Goal: Information Seeking & Learning: Learn about a topic

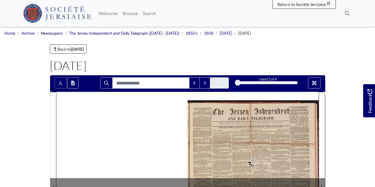
scroll to position [89, 0]
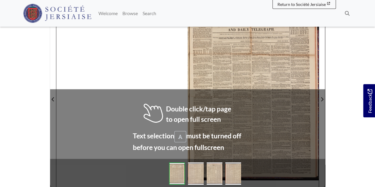
click at [177, 137] on div at bounding box center [187, 96] width 262 height 186
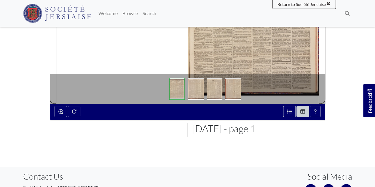
scroll to position [178, 0]
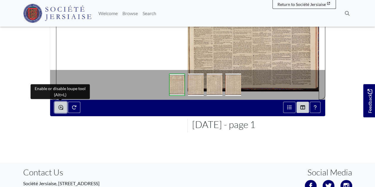
click at [65, 108] on button "Enable or disable loupe tool (Alt+L)" at bounding box center [61, 107] width 12 height 11
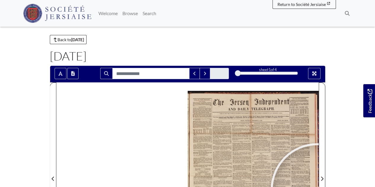
scroll to position [0, 0]
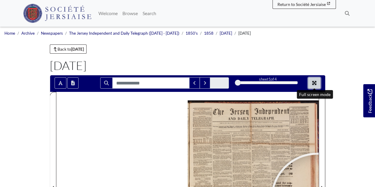
click at [314, 86] on button "Full screen mode" at bounding box center [314, 82] width 12 height 11
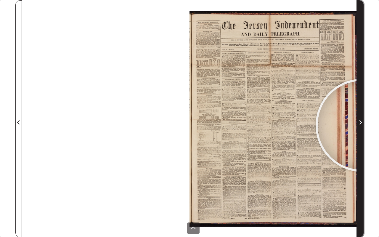
click at [362, 125] on span "Next Page" at bounding box center [361, 122] width 6 height 7
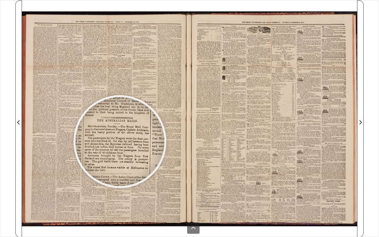
drag, startPoint x: 93, startPoint y: 182, endPoint x: 120, endPoint y: 142, distance: 48.5
click at [120, 142] on div at bounding box center [120, 141] width 89 height 89
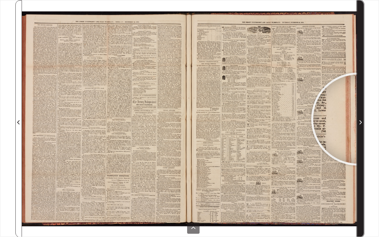
click at [358, 119] on span "Next Page" at bounding box center [361, 122] width 6 height 7
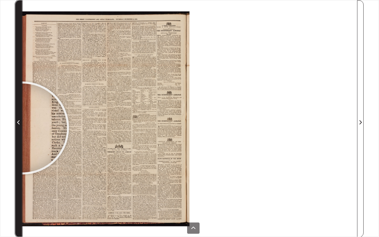
click at [21, 127] on span "Previous Page" at bounding box center [19, 119] width 6 height 237
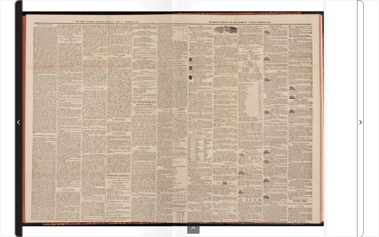
click at [21, 127] on span "Previous Page" at bounding box center [19, 119] width 6 height 237
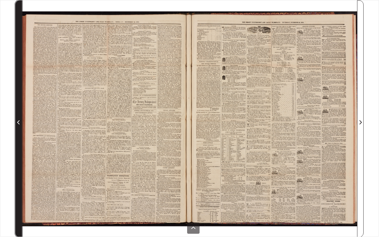
click at [21, 127] on span "Previous Page" at bounding box center [19, 119] width 6 height 237
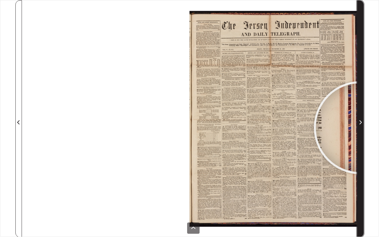
click at [361, 127] on span "Next Page" at bounding box center [361, 119] width 6 height 237
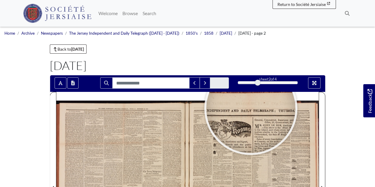
click at [324, 84] on div at bounding box center [313, 82] width 23 height 11
click at [321, 85] on div at bounding box center [313, 82] width 23 height 11
click at [314, 83] on icon "Full screen mode" at bounding box center [314, 83] width 4 height 4
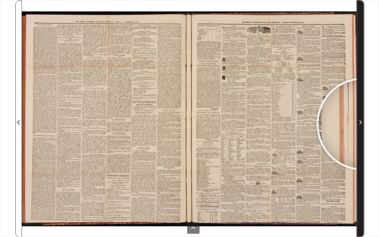
click at [363, 124] on span "Next Page" at bounding box center [361, 122] width 6 height 7
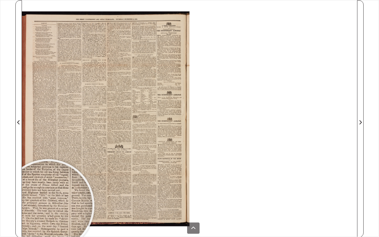
click at [48, 187] on div at bounding box center [48, 205] width 89 height 89
